Goal: Information Seeking & Learning: Learn about a topic

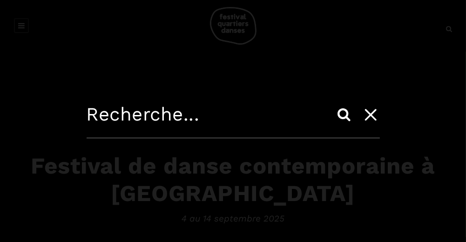
click at [349, 114] on input "Search" at bounding box center [344, 114] width 22 height 22
click at [371, 112] on icon at bounding box center [371, 114] width 26 height 26
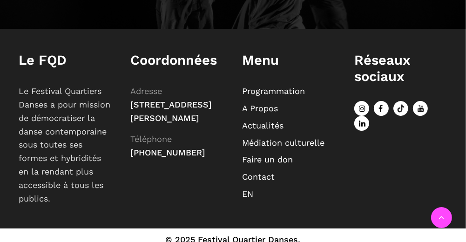
scroll to position [1114, 0]
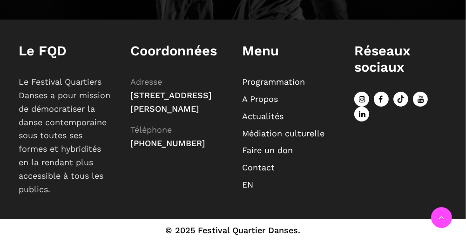
click at [277, 83] on link "Programmation" at bounding box center [274, 82] width 63 height 10
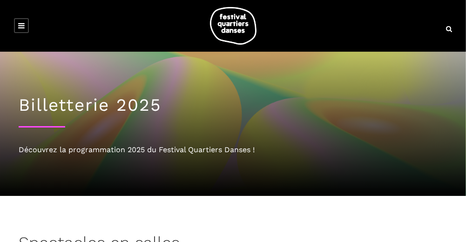
click at [22, 26] on icon at bounding box center [21, 25] width 7 height 7
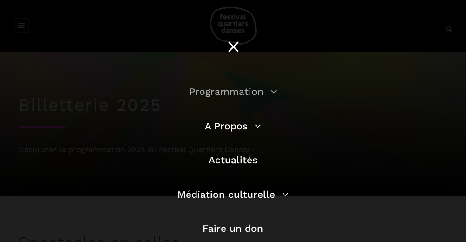
click at [268, 89] on link "Programmation" at bounding box center [233, 92] width 88 height 12
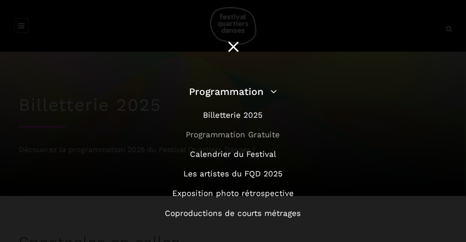
click at [249, 139] on link "Programmation Gratuite" at bounding box center [233, 134] width 94 height 9
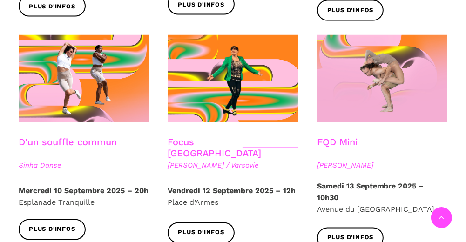
scroll to position [1016, 0]
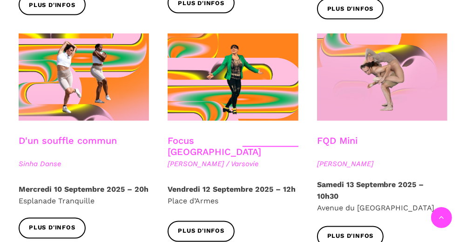
drag, startPoint x: 354, startPoint y: 155, endPoint x: 364, endPoint y: 135, distance: 22.5
drag, startPoint x: 364, startPoint y: 135, endPoint x: 416, endPoint y: 155, distance: 55.7
click at [416, 180] on strong "Samedi 13 Septembre 2025 – 10h30" at bounding box center [370, 190] width 107 height 21
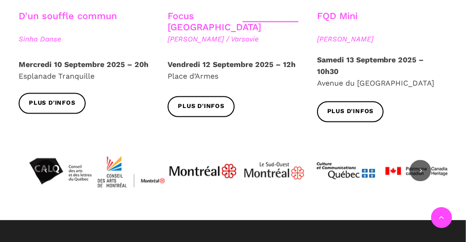
scroll to position [1145, 0]
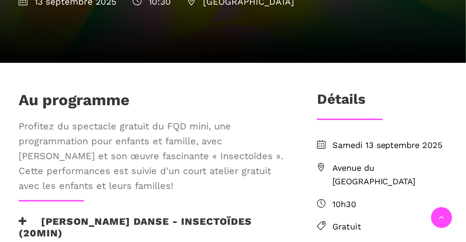
scroll to position [203, 0]
